Goal: Transaction & Acquisition: Purchase product/service

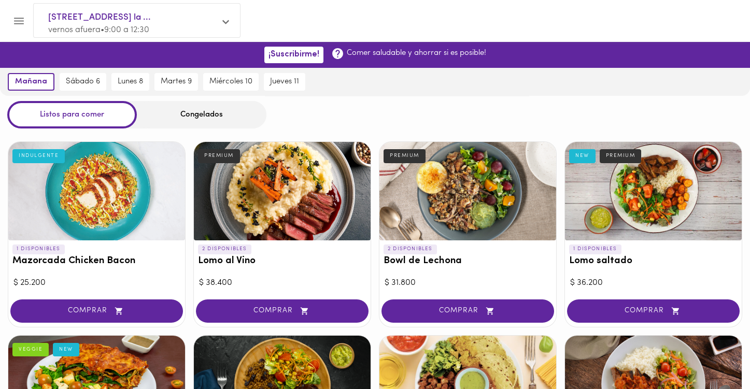
click at [209, 117] on div "Congelados" at bounding box center [202, 114] width 130 height 27
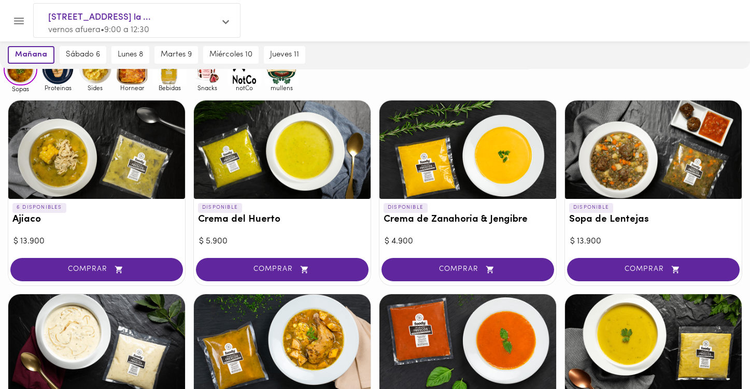
scroll to position [104, 0]
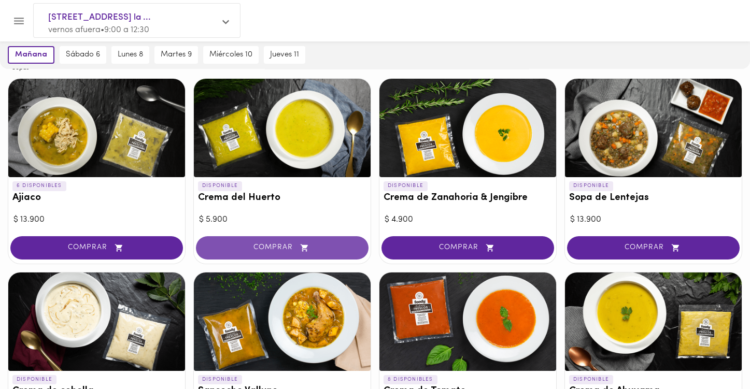
click at [304, 242] on button "COMPRAR" at bounding box center [282, 247] width 173 height 23
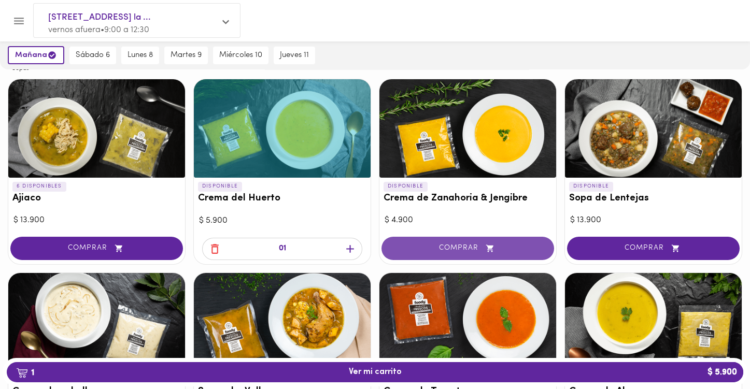
click at [443, 248] on span "COMPRAR" at bounding box center [468, 248] width 147 height 9
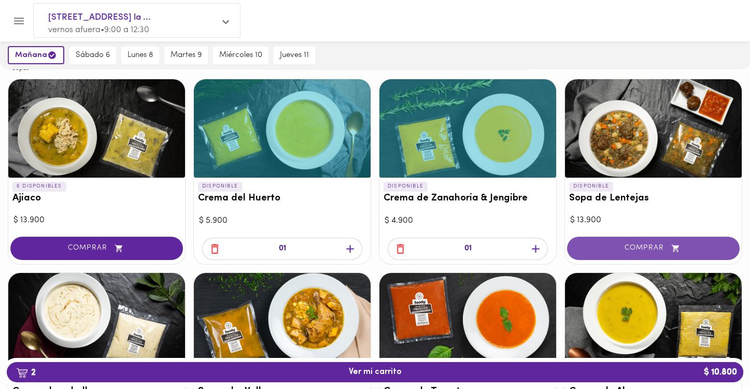
click at [610, 241] on button "COMPRAR" at bounding box center [653, 248] width 173 height 23
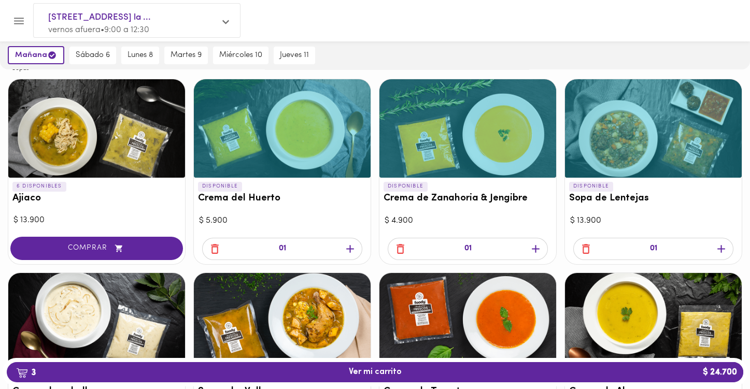
click at [351, 247] on icon "button" at bounding box center [350, 249] width 8 height 8
click at [536, 246] on icon "button" at bounding box center [536, 249] width 8 height 8
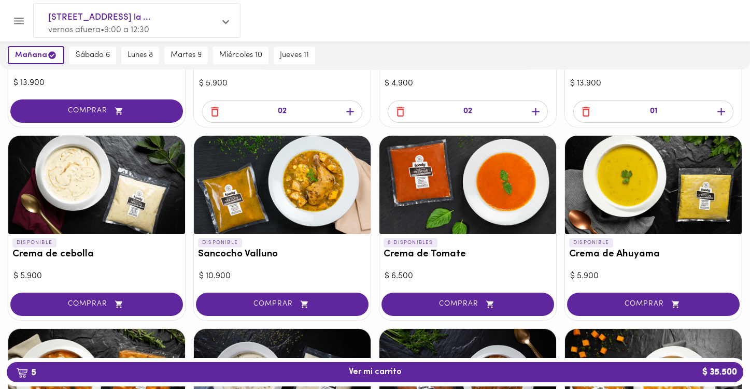
scroll to position [259, 0]
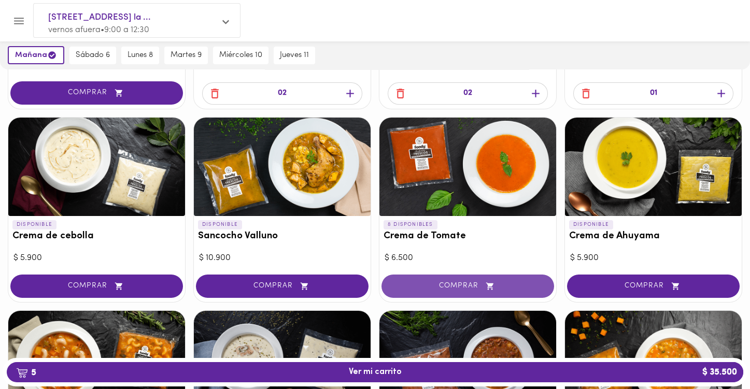
click at [463, 289] on span "COMPRAR" at bounding box center [468, 286] width 147 height 9
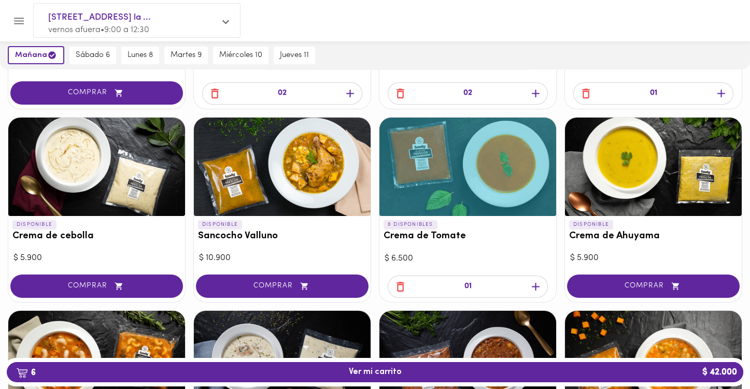
click at [138, 282] on span "COMPRAR" at bounding box center [96, 286] width 147 height 9
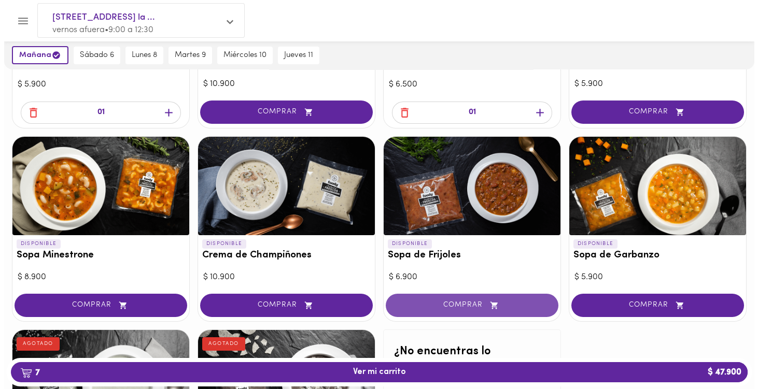
scroll to position [410, 0]
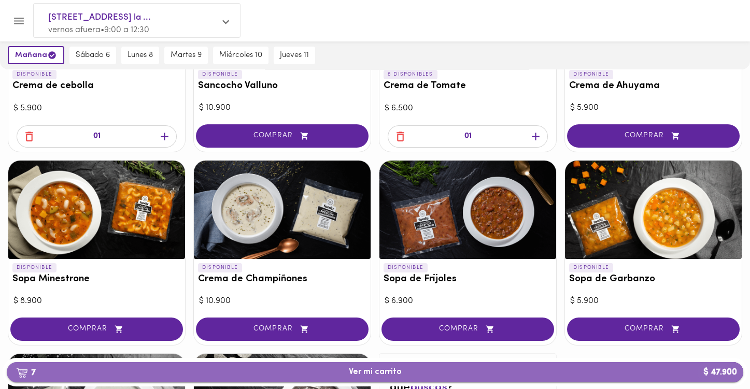
click at [416, 370] on span "7 Ver mi carrito $ 47.900" at bounding box center [375, 373] width 720 height 10
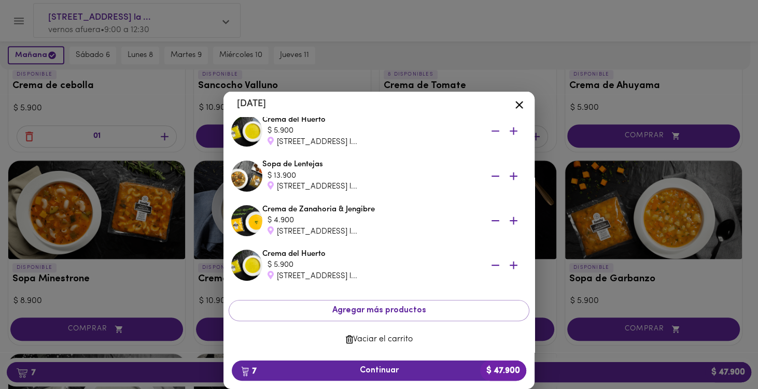
scroll to position [180, 0]
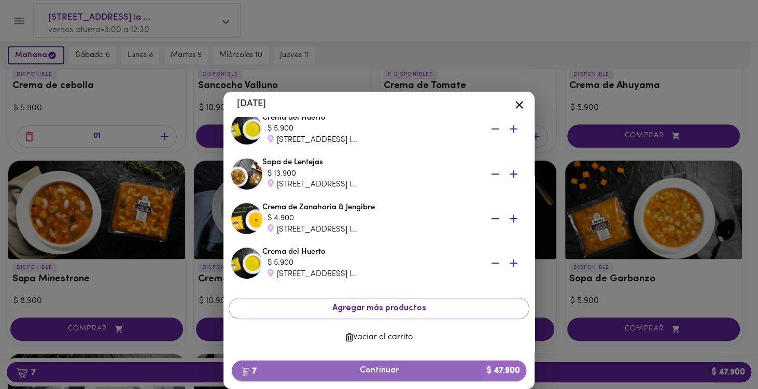
click at [416, 370] on span "7 Continuar $ 47.900" at bounding box center [379, 371] width 278 height 10
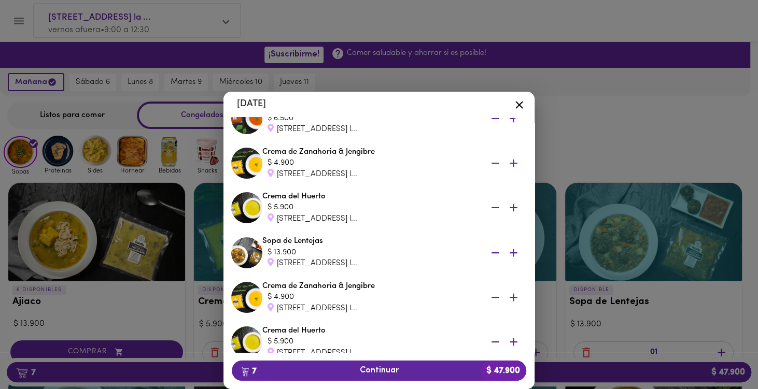
scroll to position [104, 0]
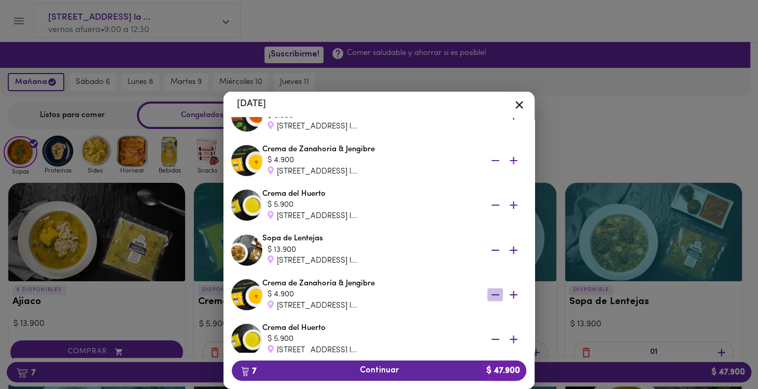
click at [489, 297] on icon "button" at bounding box center [495, 294] width 13 height 13
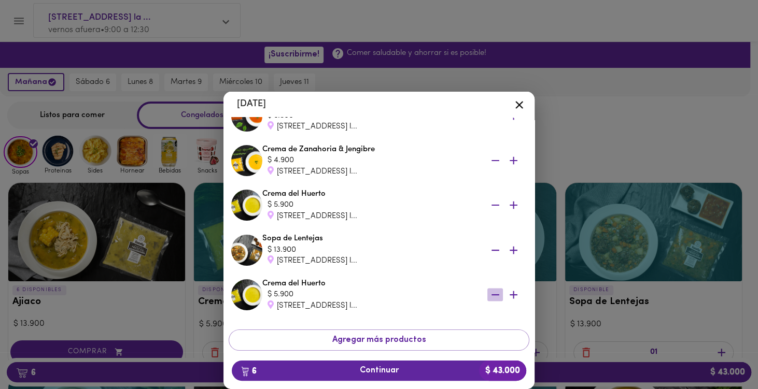
click at [489, 296] on icon "button" at bounding box center [495, 294] width 13 height 13
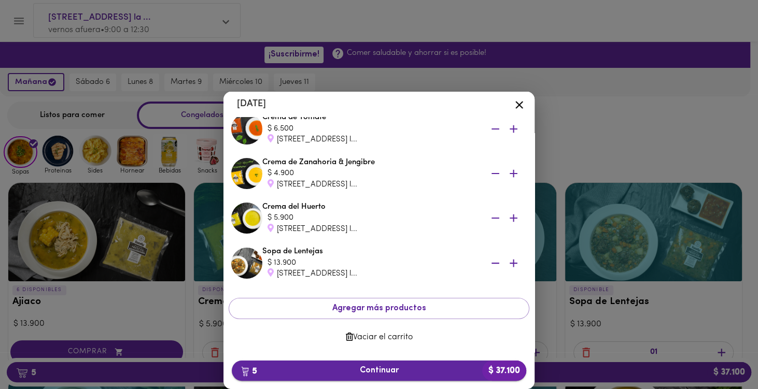
click at [456, 370] on span "5 Continuar $ 37.100" at bounding box center [379, 371] width 278 height 10
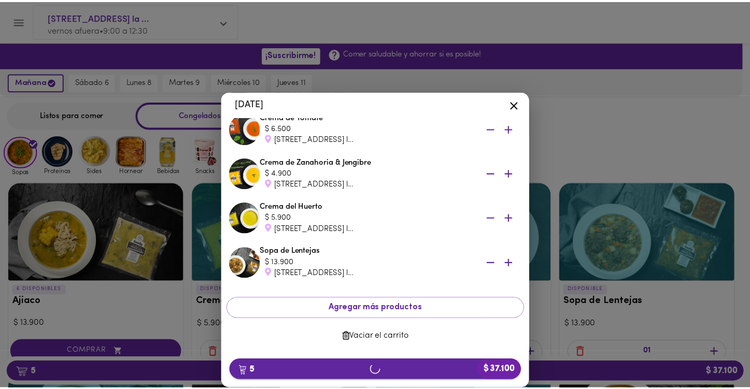
scroll to position [91, 0]
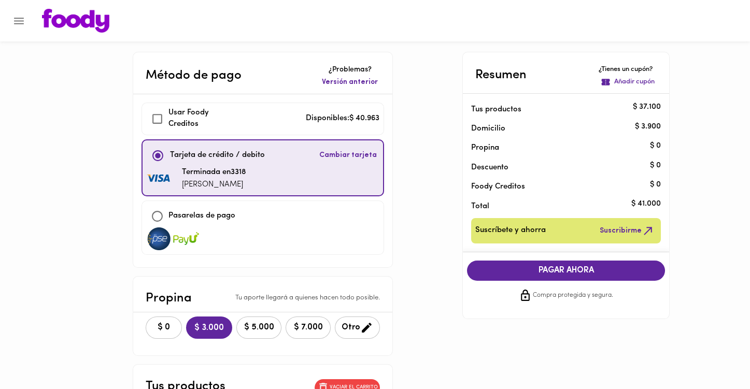
checkbox input "true"
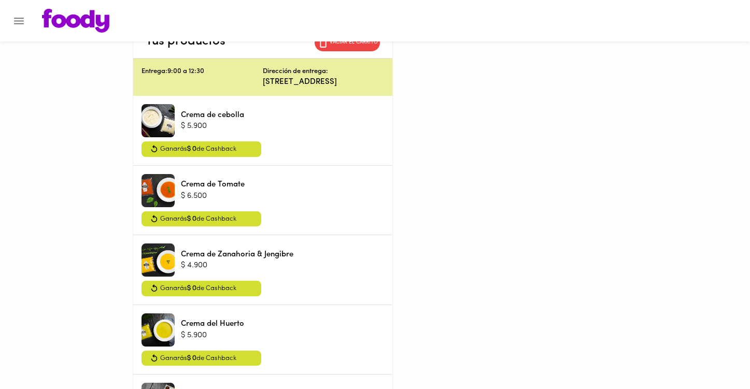
scroll to position [203, 0]
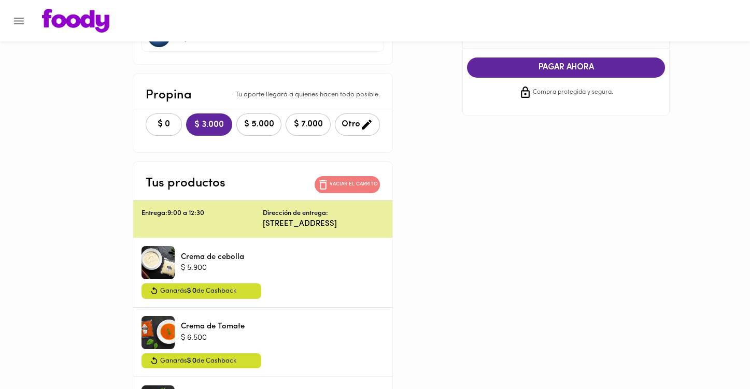
click at [359, 181] on p "Vaciar el carrito" at bounding box center [354, 184] width 48 height 7
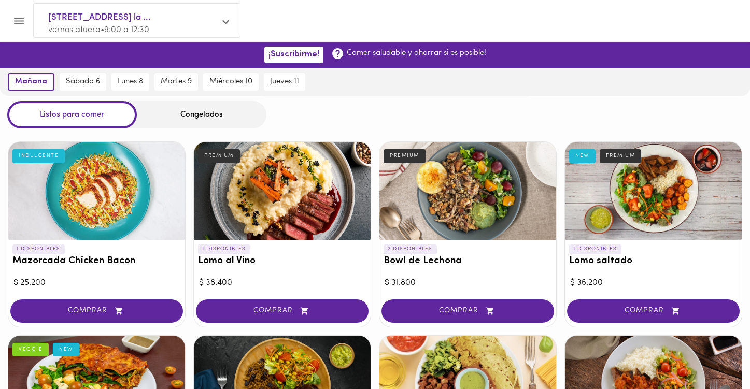
click at [199, 113] on div "Congelados" at bounding box center [202, 114] width 130 height 27
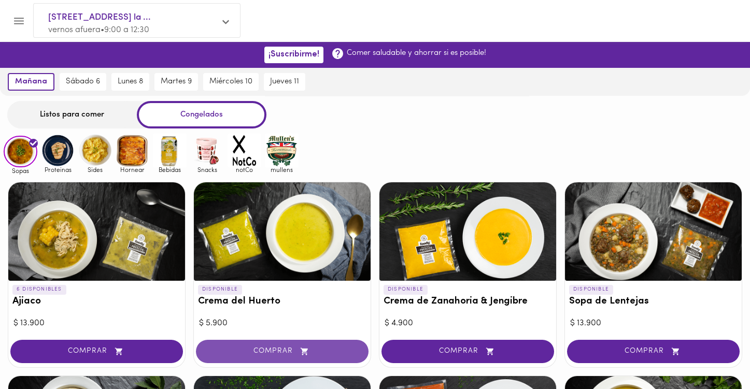
click at [260, 348] on span "COMPRAR" at bounding box center [282, 351] width 147 height 9
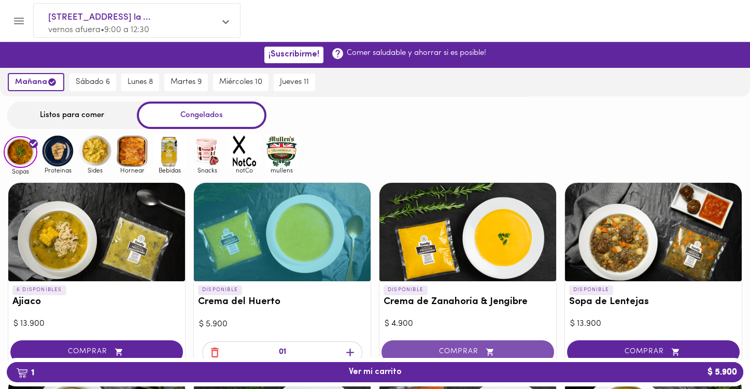
click at [459, 349] on span "COMPRAR" at bounding box center [468, 352] width 147 height 9
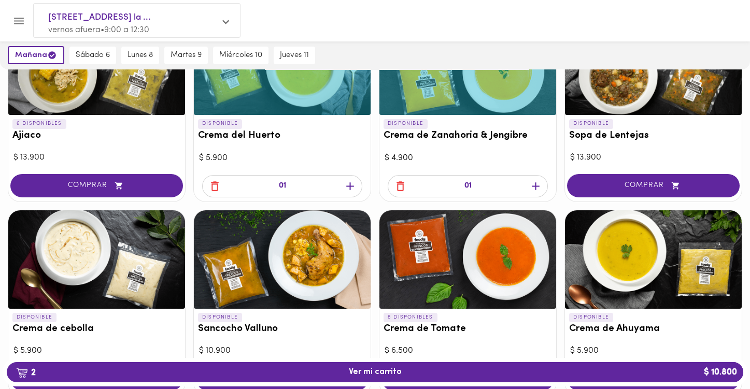
scroll to position [207, 0]
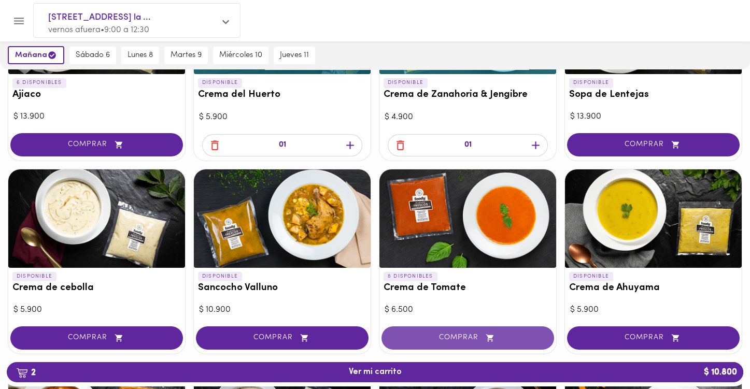
click at [473, 334] on span "COMPRAR" at bounding box center [468, 338] width 147 height 9
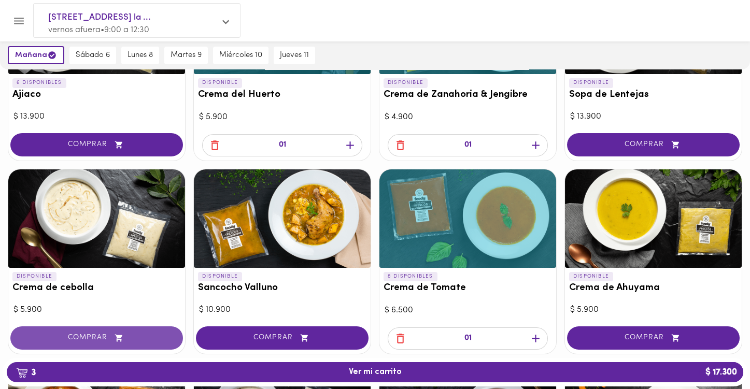
click at [148, 339] on span "COMPRAR" at bounding box center [96, 338] width 147 height 9
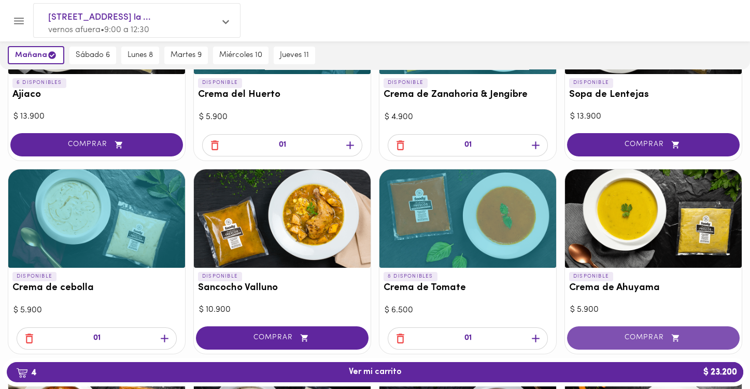
click at [644, 330] on button "COMPRAR" at bounding box center [653, 338] width 173 height 23
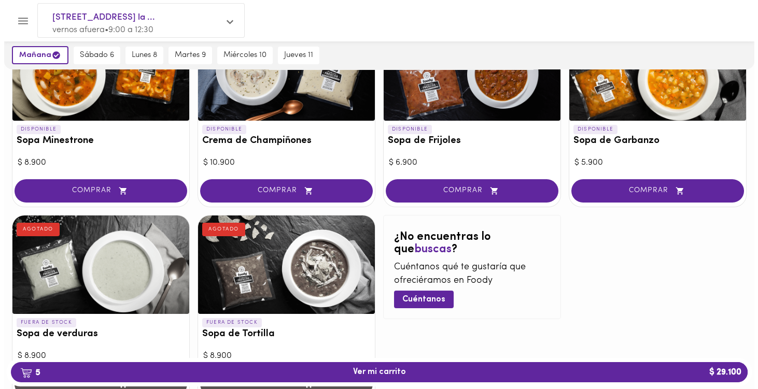
scroll to position [570, 0]
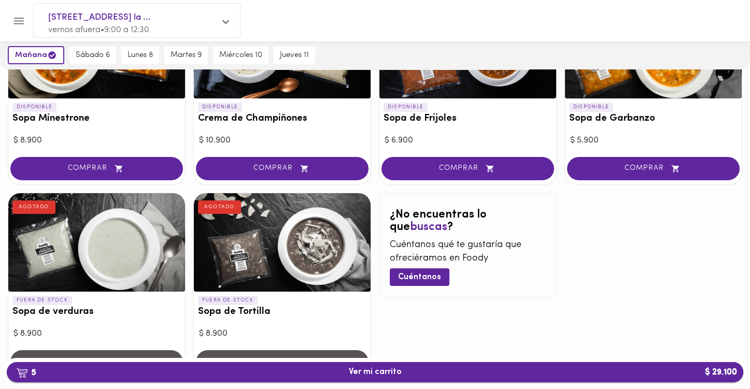
click at [506, 371] on span "5 Ver mi carrito $ 29.100" at bounding box center [375, 373] width 720 height 10
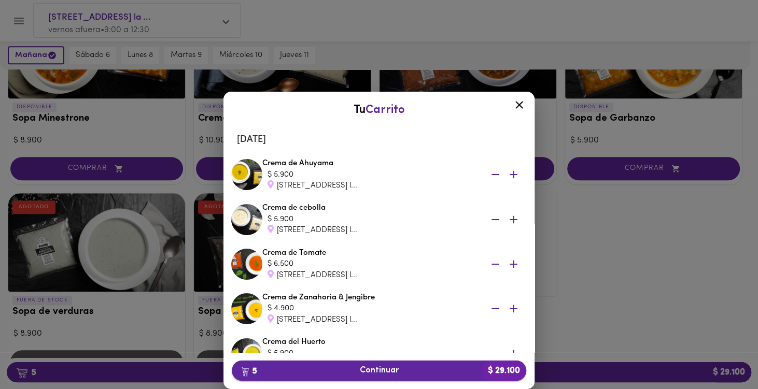
click at [415, 373] on span "5 Continuar $ 29.100" at bounding box center [379, 371] width 278 height 10
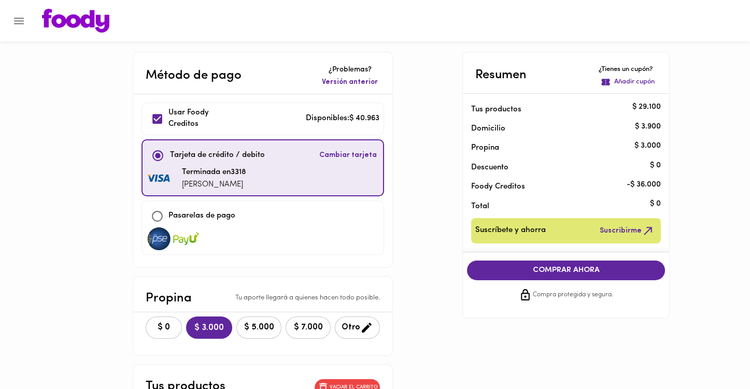
click at [253, 323] on span "$ 5.000" at bounding box center [259, 328] width 32 height 10
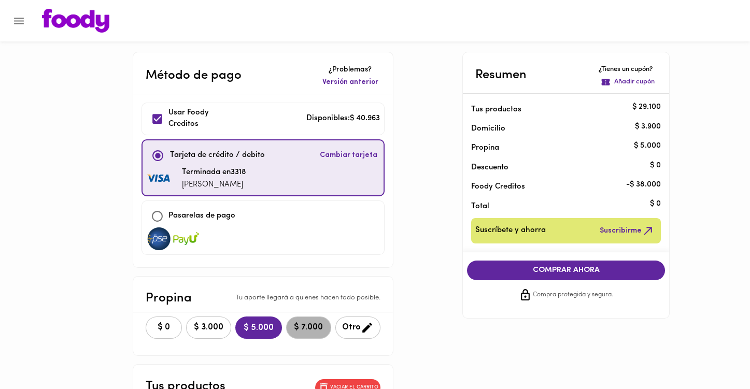
click at [297, 329] on span "$ 7.000" at bounding box center [309, 328] width 32 height 10
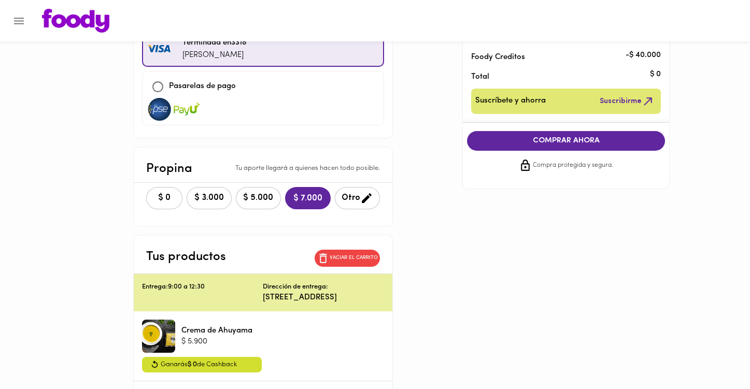
scroll to position [156, 0]
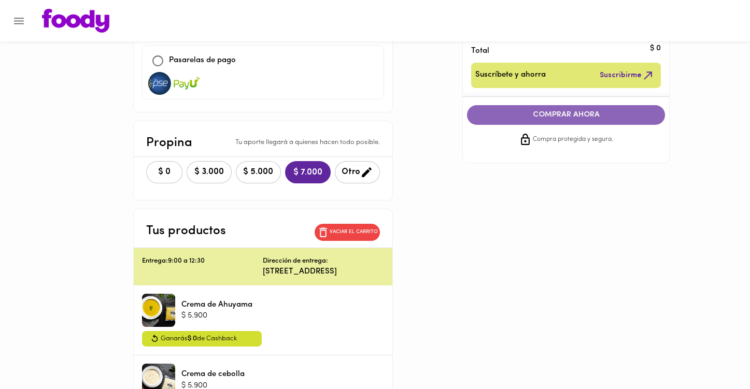
click at [527, 116] on span "COMPRAR AHORA" at bounding box center [566, 114] width 177 height 9
